Goal: Check status

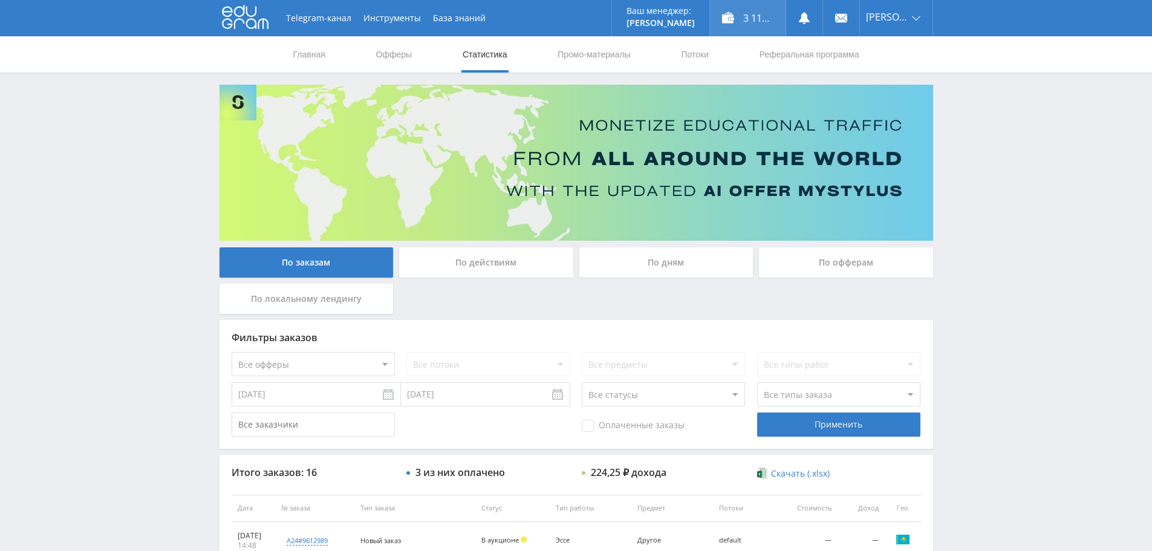
click at [737, 25] on div "3 117,25 ₽" at bounding box center [748, 18] width 76 height 36
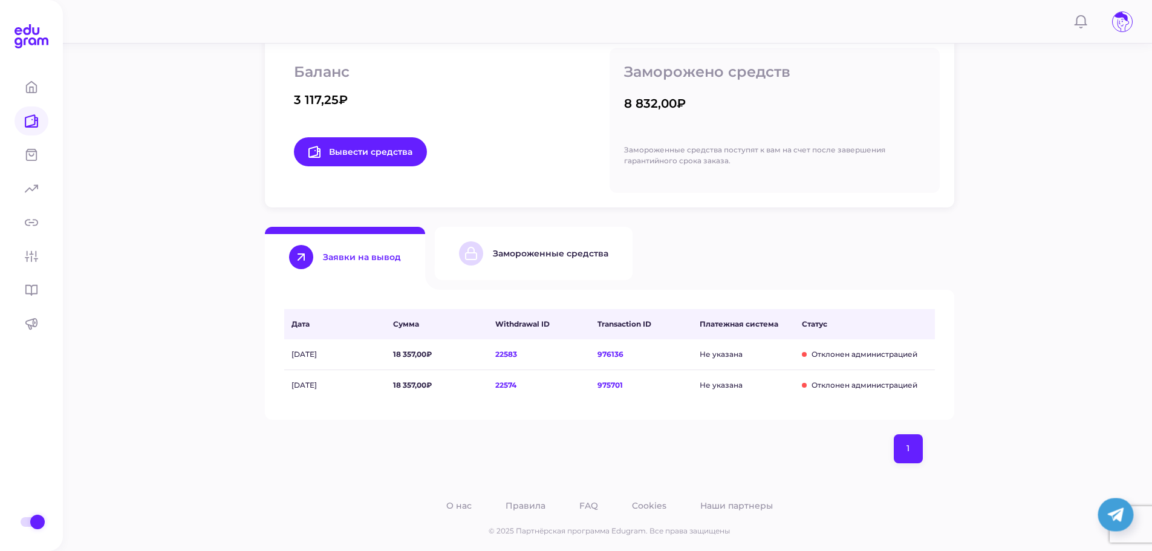
scroll to position [208, 0]
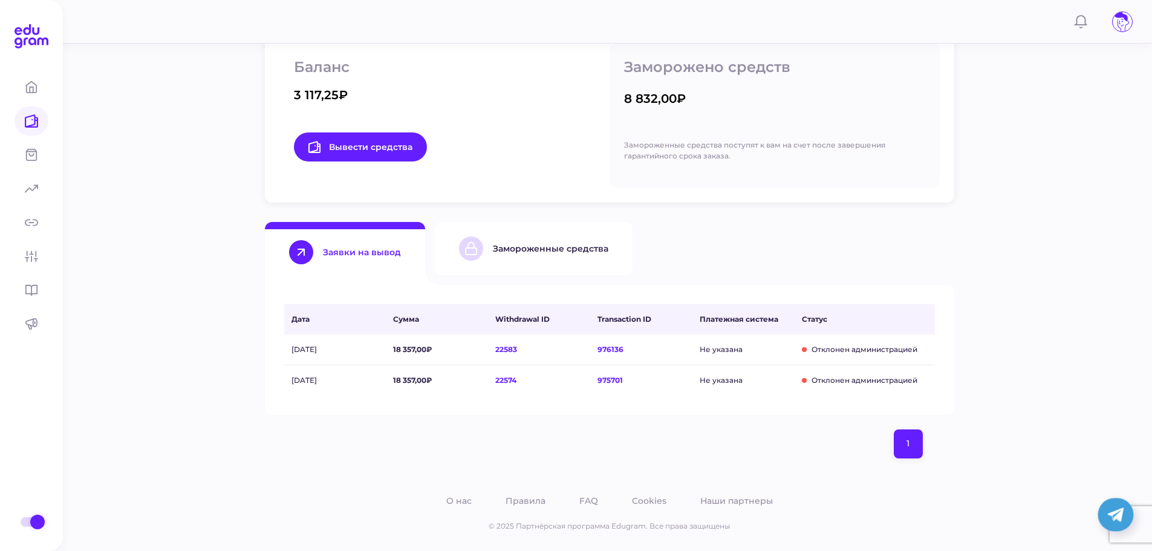
click at [559, 238] on div "Замороженные средства" at bounding box center [533, 248] width 149 height 24
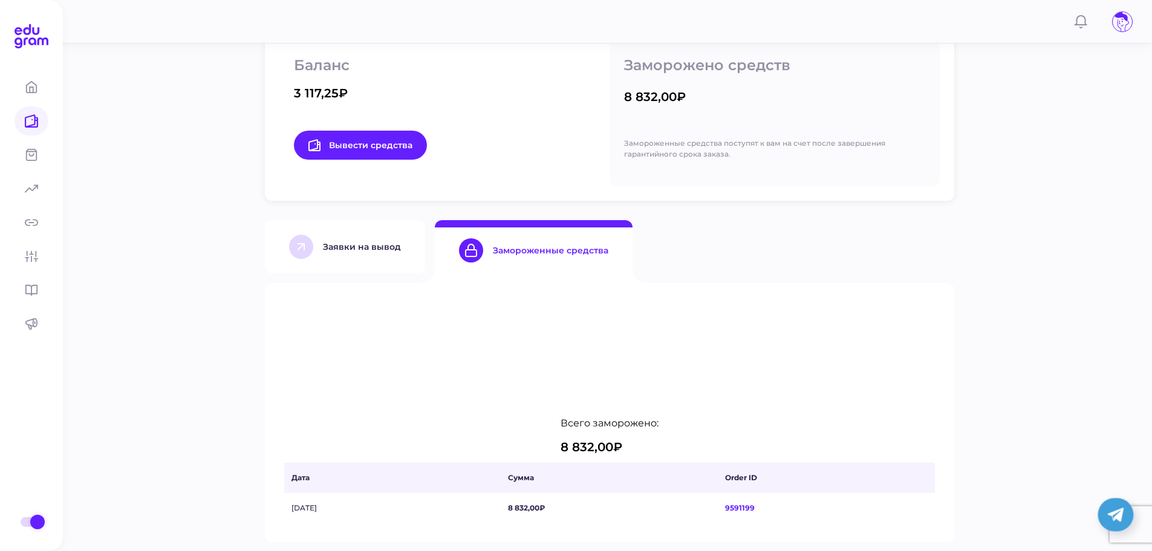
scroll to position [211, 0]
